Goal: Use online tool/utility: Utilize a website feature to perform a specific function

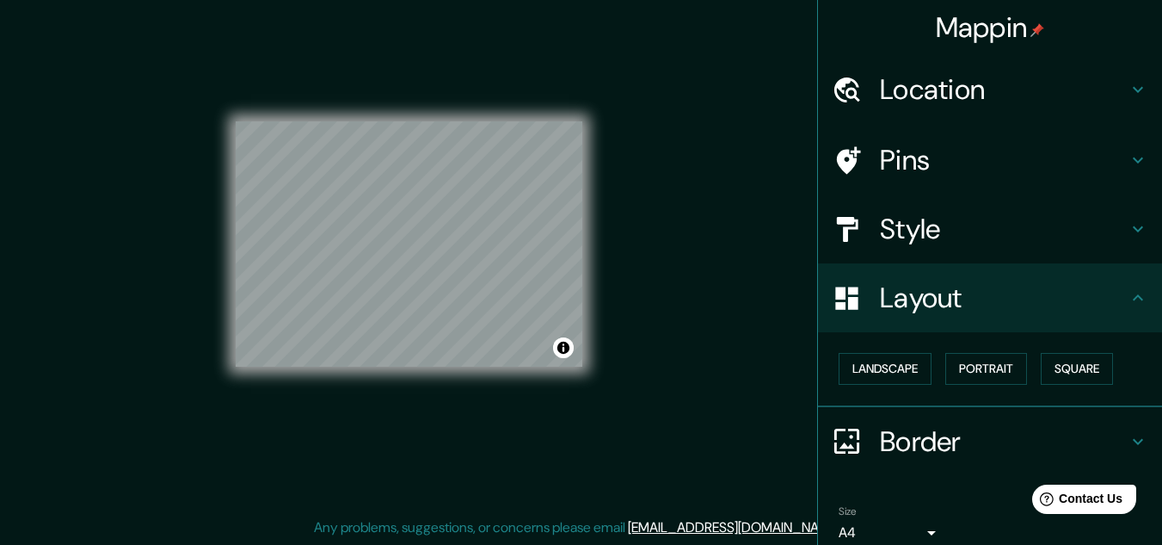
scroll to position [74, 0]
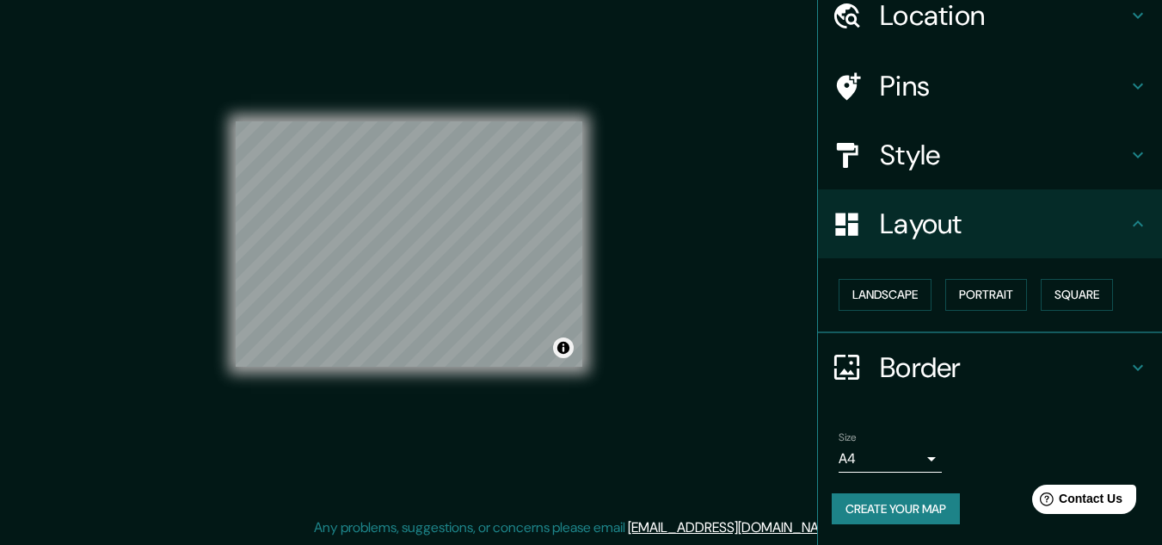
click at [559, 348] on button "Toggle attribution" at bounding box center [563, 347] width 21 height 21
click at [631, 362] on div "Mappin Location [STREET_ADDRESS][PERSON_NAME] Pins Style Layout Landscape Portr…" at bounding box center [581, 258] width 1162 height 573
click at [921, 168] on h4 "Style" at bounding box center [1004, 155] width 248 height 34
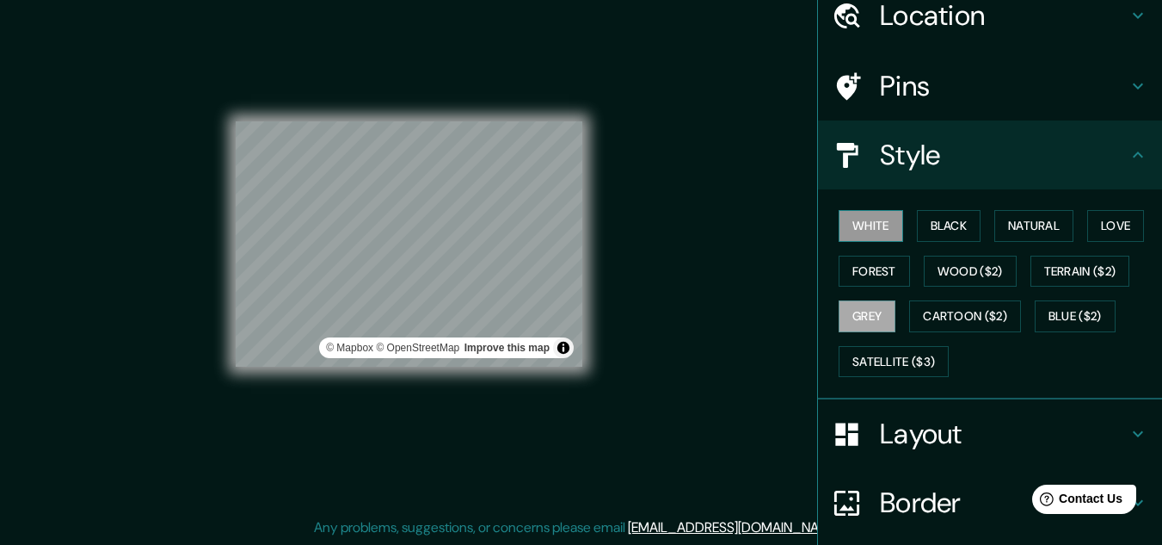
click at [844, 227] on button "White" at bounding box center [871, 226] width 65 height 32
click at [852, 318] on button "Grey" at bounding box center [867, 316] width 57 height 32
click at [564, 347] on button "Toggle attribution" at bounding box center [563, 347] width 21 height 21
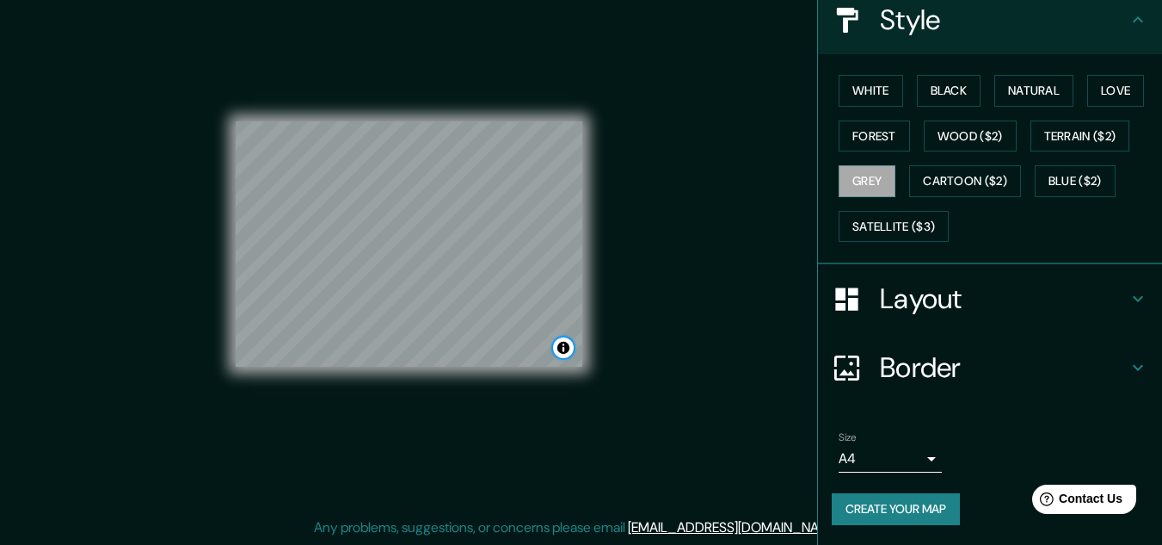
scroll to position [210, 0]
click at [963, 300] on h4 "Layout" at bounding box center [1004, 297] width 248 height 34
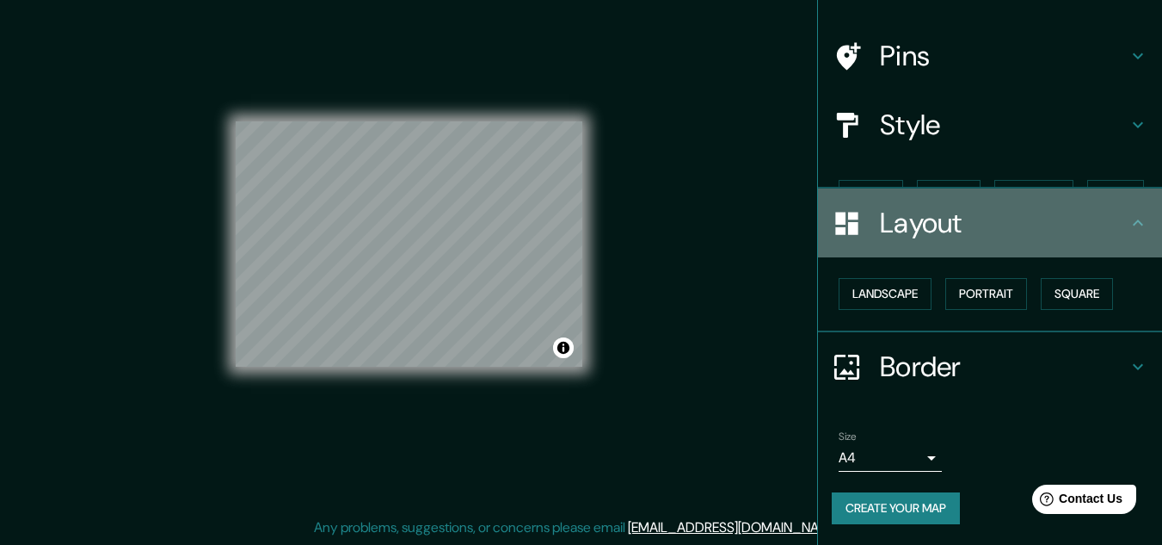
click at [1110, 240] on h4 "Layout" at bounding box center [1004, 223] width 248 height 34
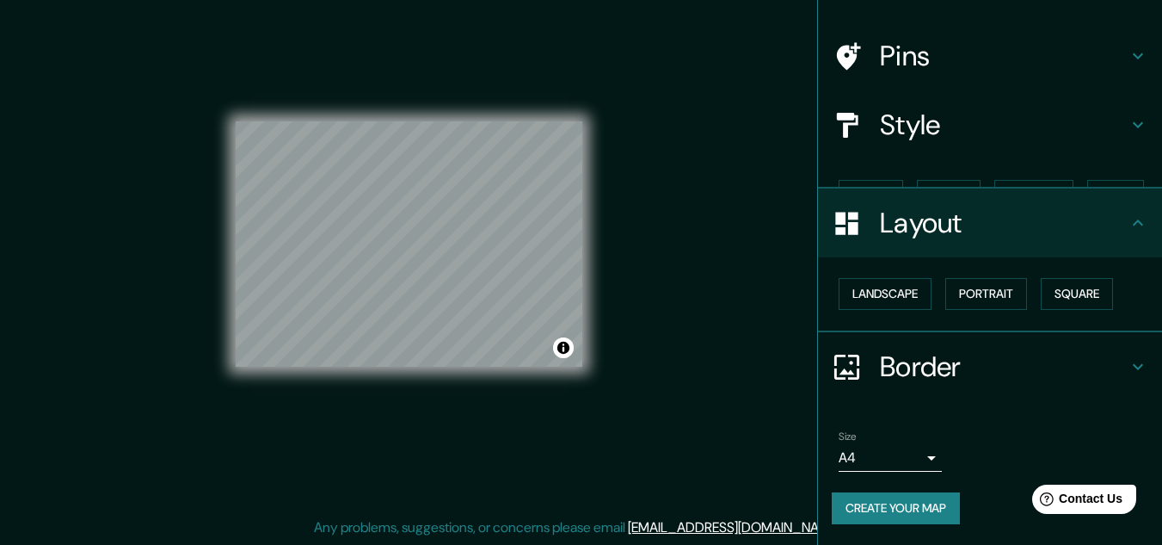
scroll to position [74, 0]
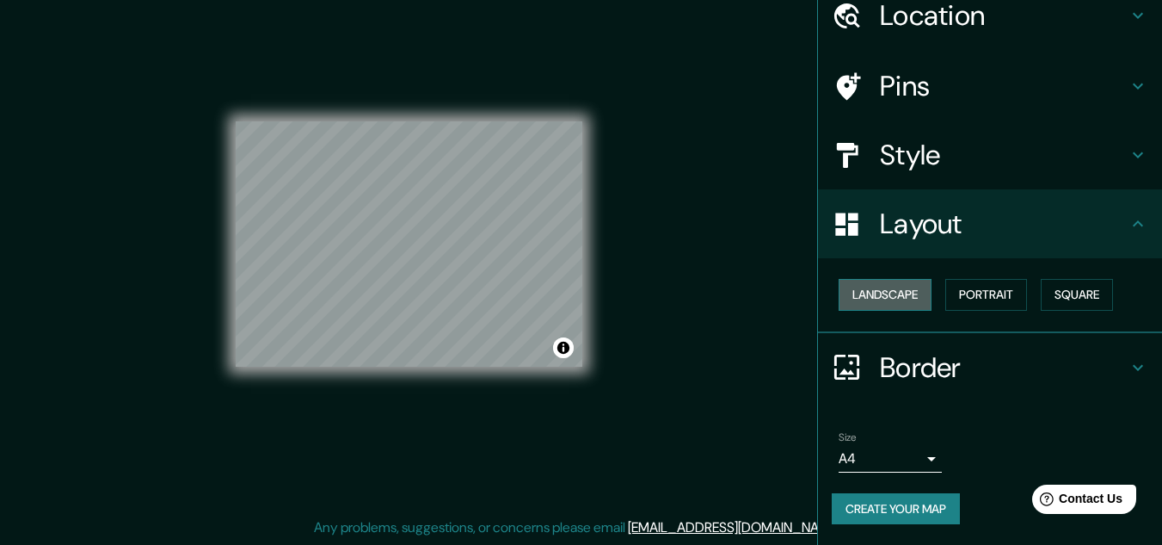
click at [864, 293] on button "Landscape" at bounding box center [885, 295] width 93 height 32
click at [951, 296] on button "Portrait" at bounding box center [986, 295] width 82 height 32
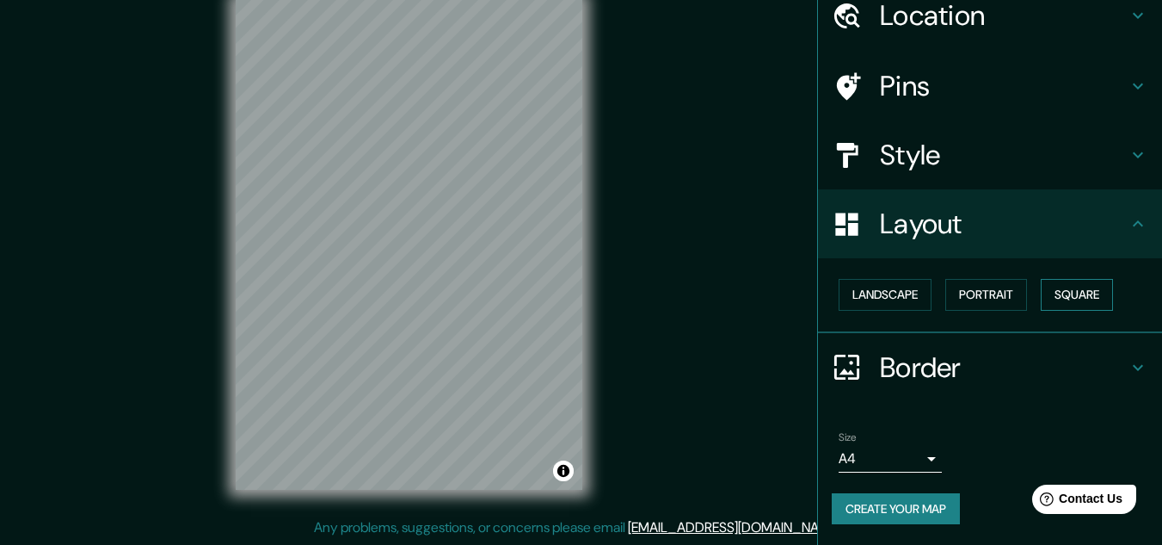
click at [1080, 305] on button "Square" at bounding box center [1077, 295] width 72 height 32
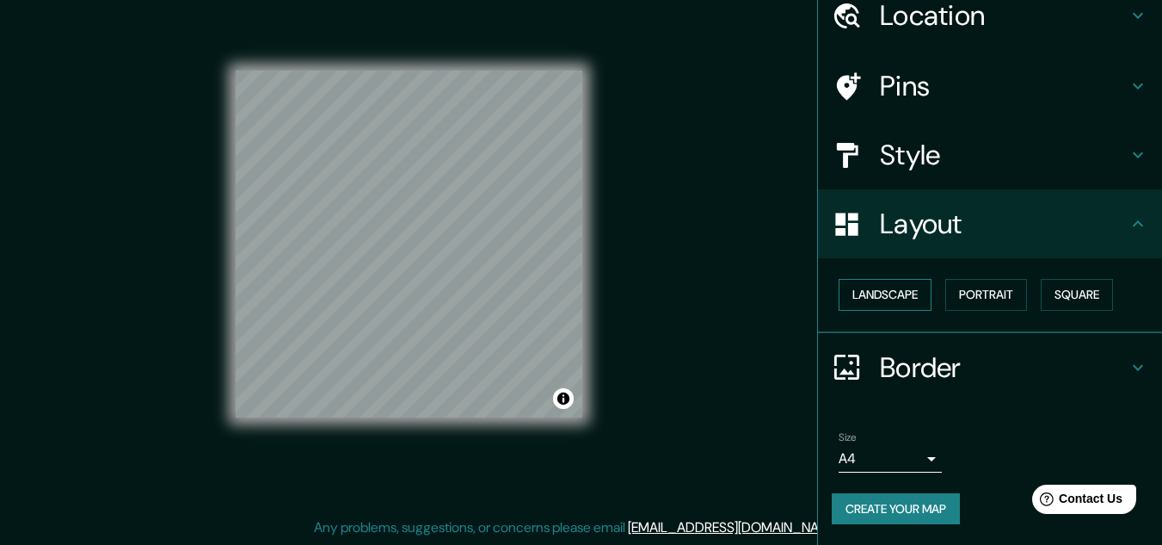
click at [883, 304] on button "Landscape" at bounding box center [885, 295] width 93 height 32
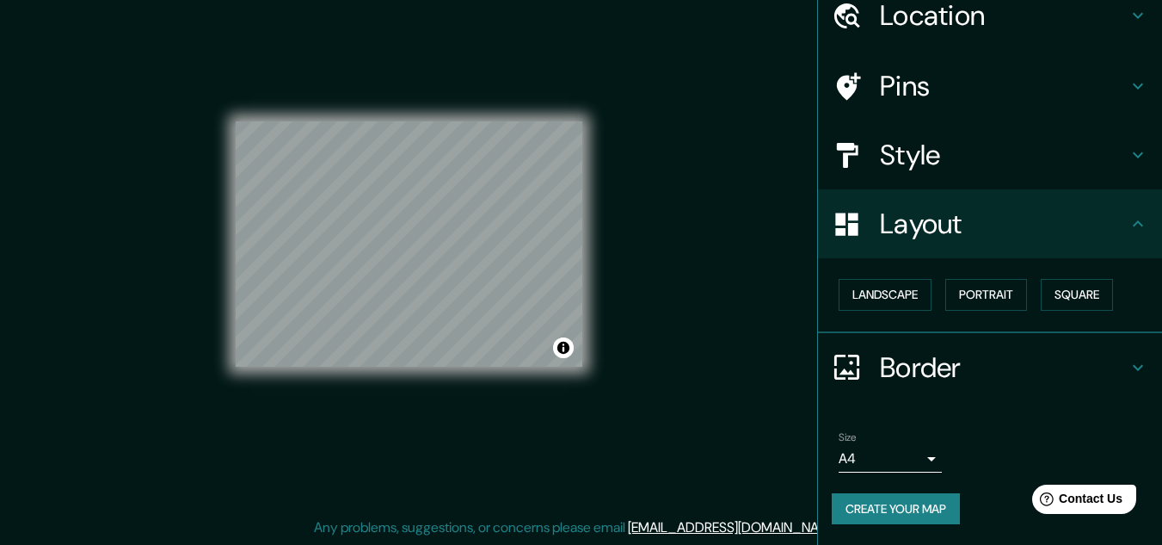
click at [931, 379] on h4 "Border" at bounding box center [1004, 367] width 248 height 34
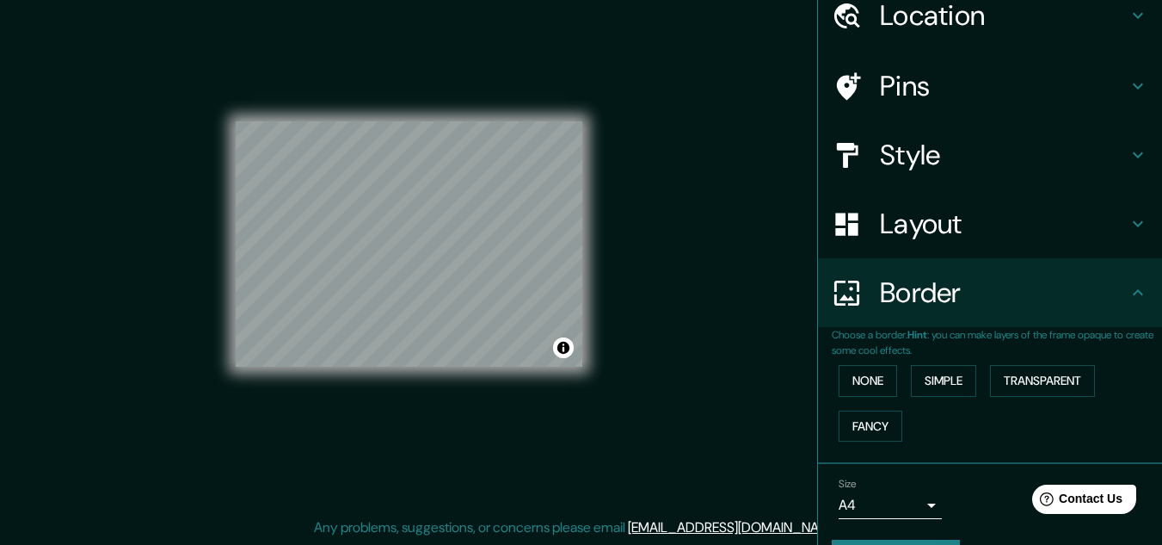
click at [1147, 295] on div "Border" at bounding box center [990, 292] width 344 height 69
click at [1128, 297] on icon at bounding box center [1138, 292] width 21 height 21
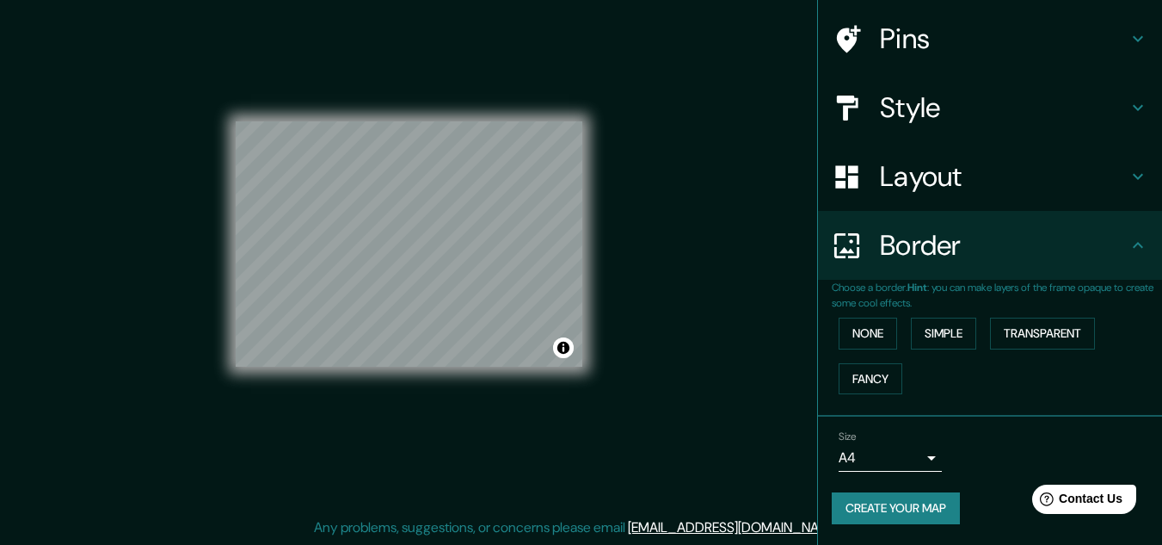
click at [894, 467] on body "Mappin Location [STREET_ADDRESS][PERSON_NAME] Pins Style Layout Border Choose a…" at bounding box center [581, 244] width 1162 height 545
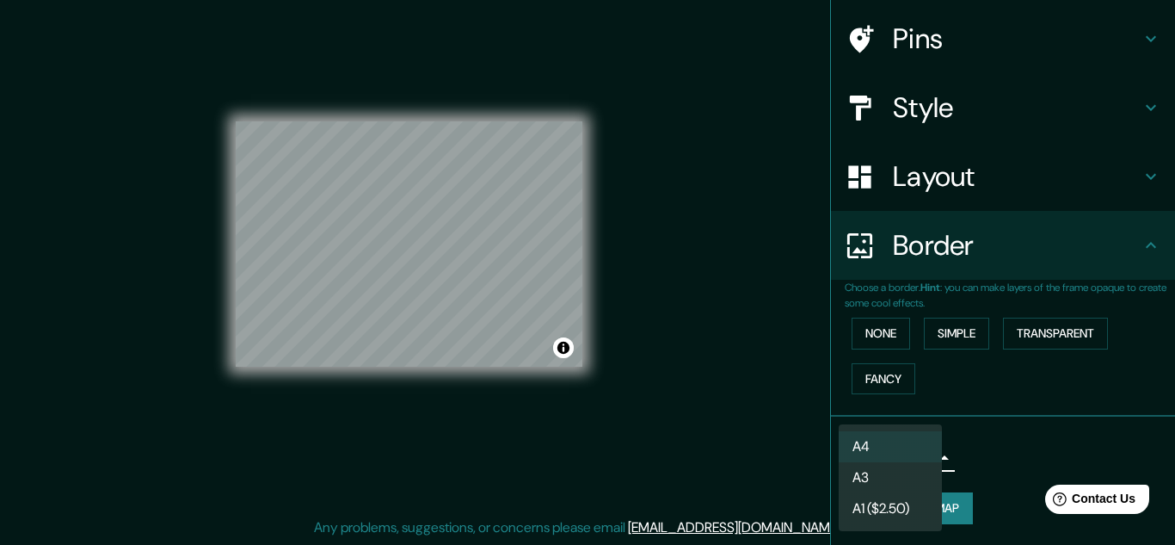
click at [968, 446] on div at bounding box center [587, 272] width 1175 height 545
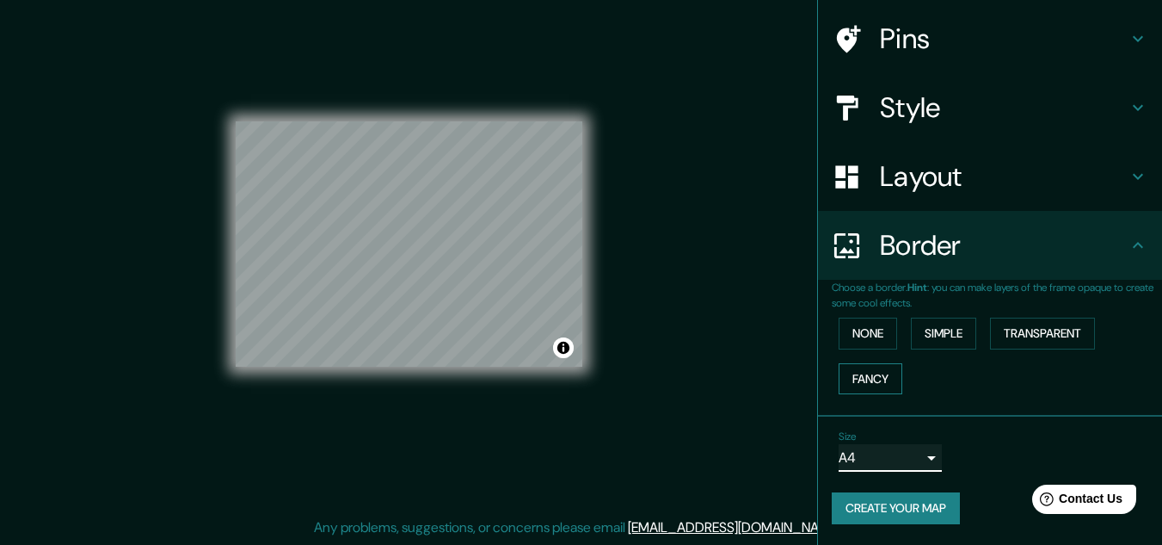
scroll to position [0, 0]
